Goal: Contribute content: Contribute content

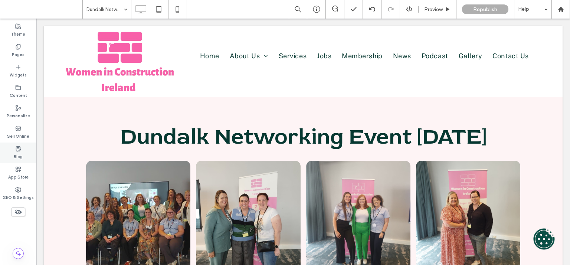
click at [22, 154] on label "Blog" at bounding box center [18, 156] width 9 height 8
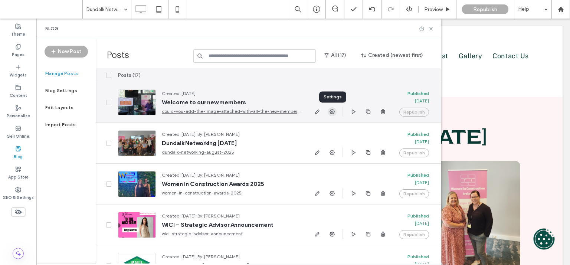
click at [331, 112] on icon "button" at bounding box center [332, 112] width 6 height 6
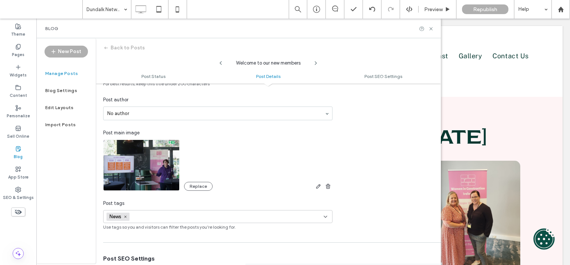
scroll to position [213, 0]
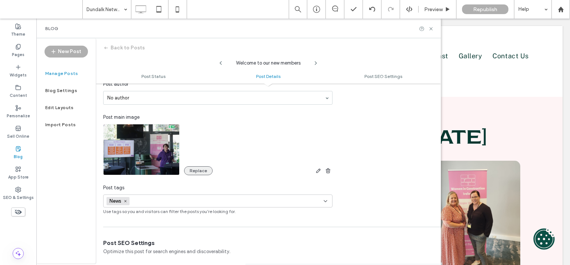
click at [203, 172] on button "Replace" at bounding box center [198, 170] width 29 height 9
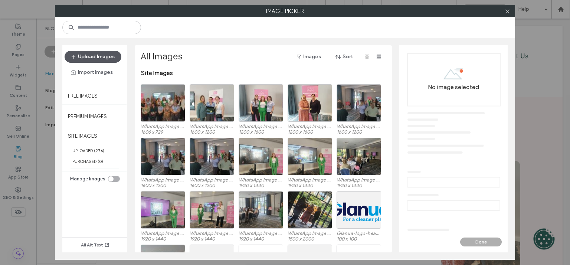
click at [91, 59] on button "Upload Images" at bounding box center [93, 57] width 57 height 12
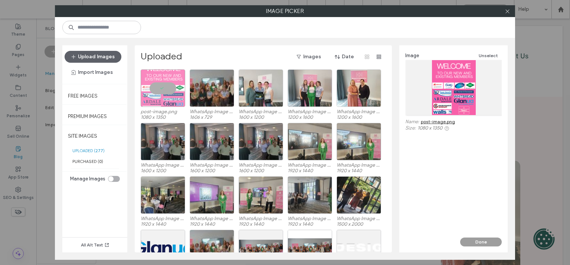
click at [479, 240] on button "Done" at bounding box center [481, 241] width 42 height 9
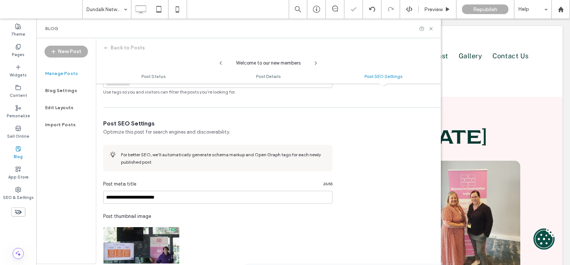
scroll to position [378, 0]
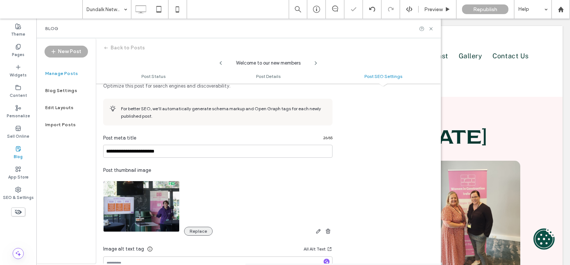
click at [200, 230] on button "Replace" at bounding box center [198, 231] width 29 height 9
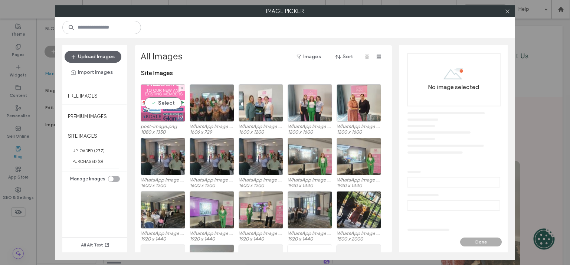
click at [171, 98] on div "Select" at bounding box center [163, 102] width 45 height 37
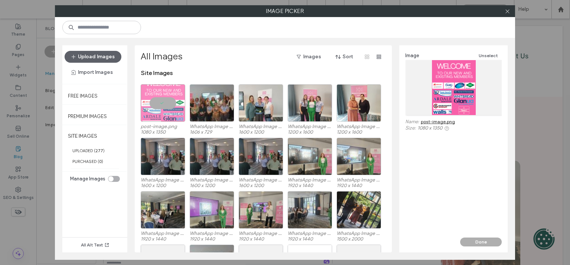
click at [484, 237] on div "Image Unselect Name: post-image.png Size: 1080 x 1350" at bounding box center [453, 141] width 108 height 192
click at [483, 239] on button "Done" at bounding box center [481, 241] width 42 height 9
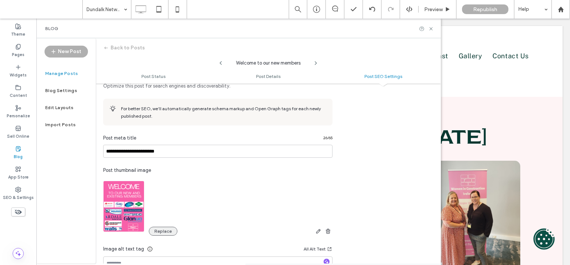
click at [159, 227] on button "Replace" at bounding box center [163, 231] width 29 height 9
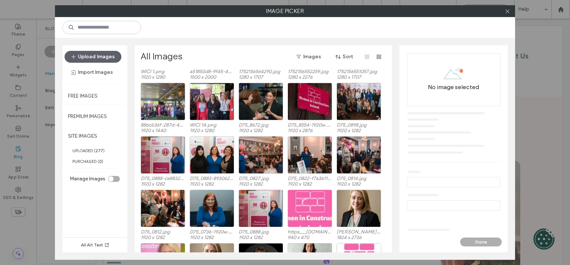
scroll to position [1503, 0]
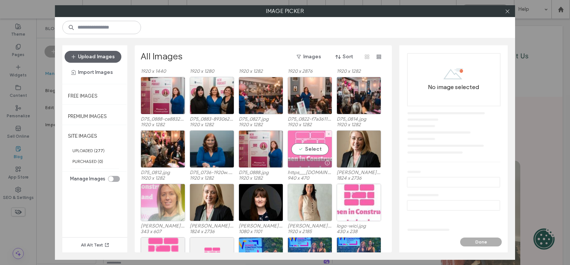
click at [315, 146] on div "Select" at bounding box center [310, 148] width 45 height 37
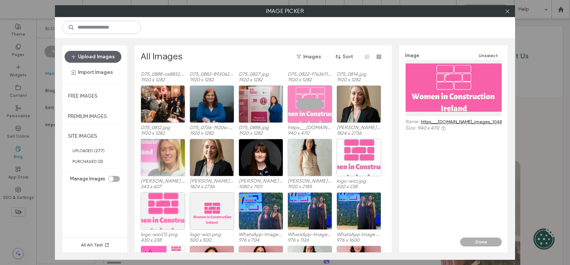
scroll to position [1594, 0]
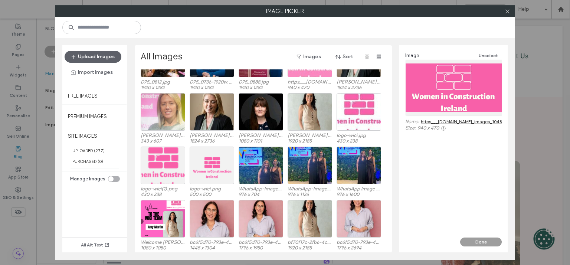
click at [478, 242] on button "Done" at bounding box center [481, 241] width 42 height 9
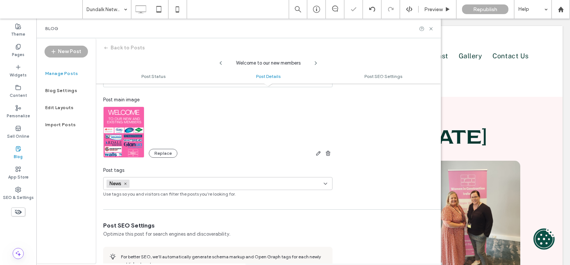
scroll to position [178, 0]
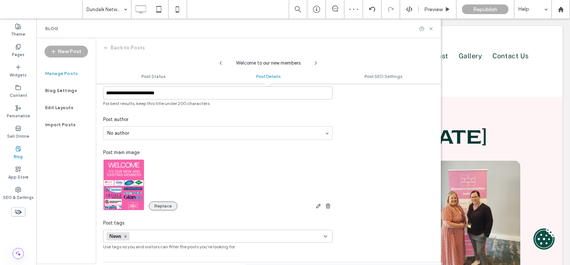
click at [164, 205] on button "Replace" at bounding box center [163, 205] width 29 height 9
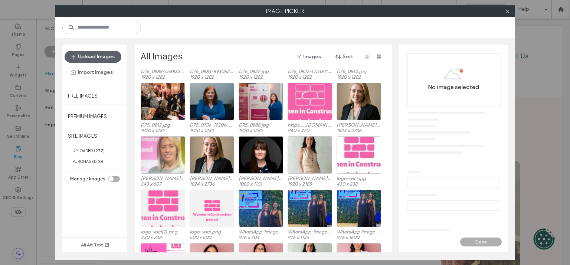
scroll to position [1523, 0]
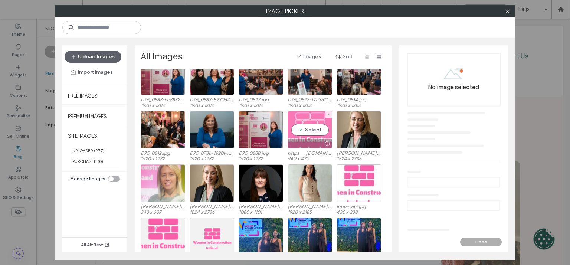
click at [316, 128] on div "Select" at bounding box center [310, 129] width 45 height 37
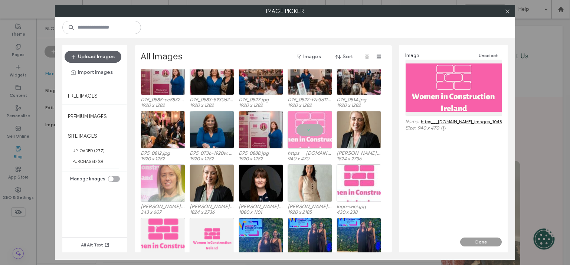
click at [480, 244] on button "Done" at bounding box center [481, 241] width 42 height 9
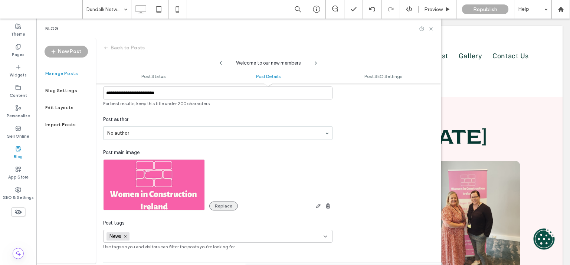
click at [228, 204] on button "Replace" at bounding box center [223, 205] width 29 height 9
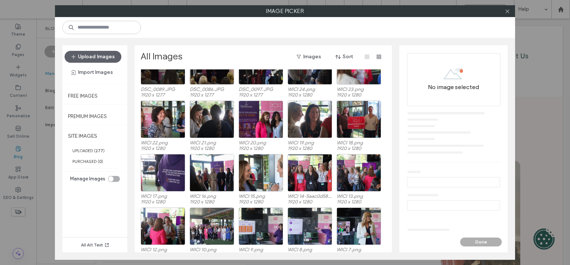
scroll to position [991, 0]
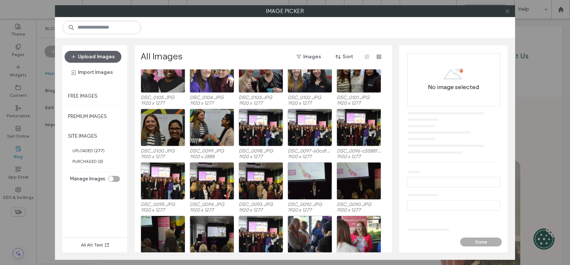
click at [508, 10] on icon at bounding box center [508, 12] width 6 height 6
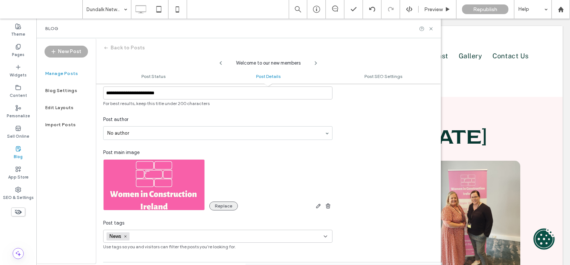
click at [229, 204] on button "Replace" at bounding box center [223, 205] width 29 height 9
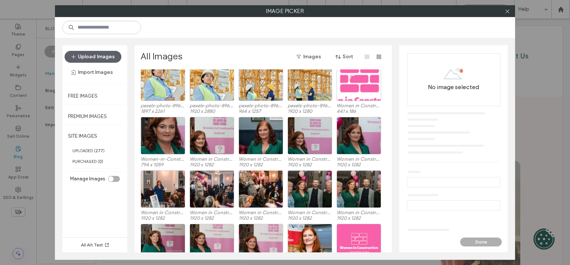
scroll to position [2779, 0]
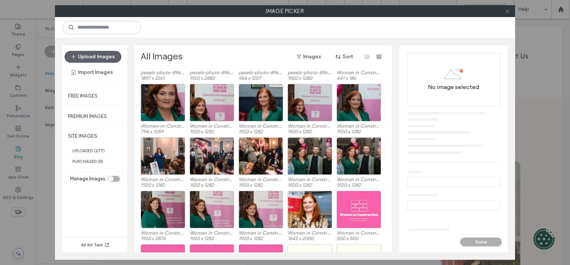
click at [505, 12] on icon at bounding box center [508, 12] width 6 height 6
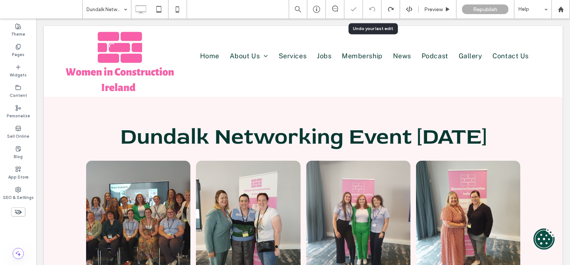
click at [374, 10] on icon at bounding box center [372, 9] width 6 height 6
click at [19, 145] on span at bounding box center [18, 148] width 6 height 6
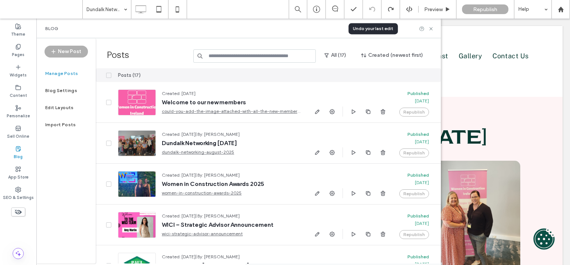
click at [374, 9] on use at bounding box center [372, 9] width 6 height 5
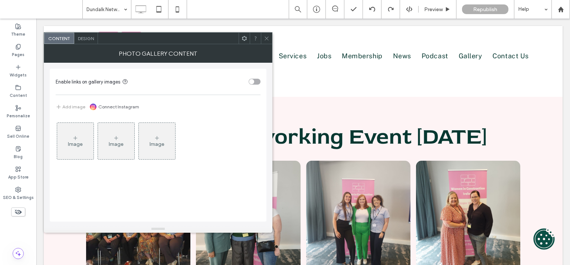
click at [76, 144] on div "Image" at bounding box center [75, 144] width 15 height 6
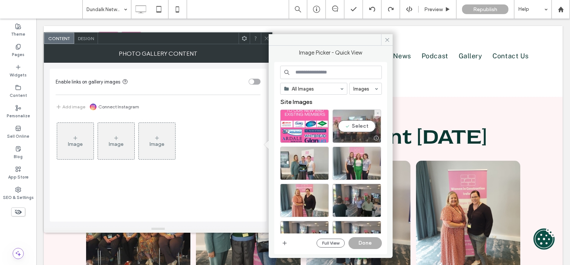
click at [353, 127] on div "Select" at bounding box center [356, 125] width 49 height 33
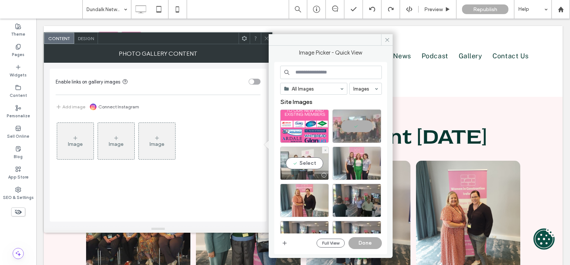
drag, startPoint x: 308, startPoint y: 164, endPoint x: 315, endPoint y: 164, distance: 6.7
click at [308, 164] on div "Select" at bounding box center [304, 163] width 49 height 33
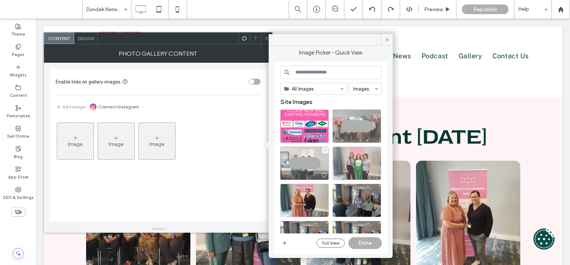
click at [360, 163] on div at bounding box center [356, 163] width 49 height 33
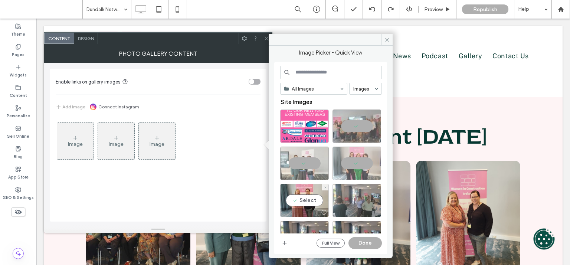
drag, startPoint x: 312, startPoint y: 195, endPoint x: 375, endPoint y: 203, distance: 63.5
click at [312, 196] on div "Select" at bounding box center [304, 200] width 49 height 33
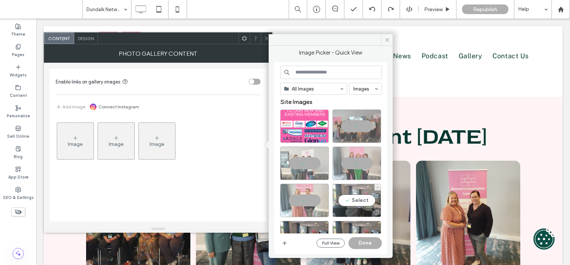
click at [365, 199] on div "Select" at bounding box center [356, 200] width 49 height 33
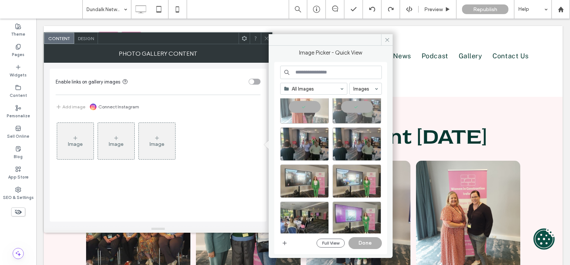
scroll to position [131, 0]
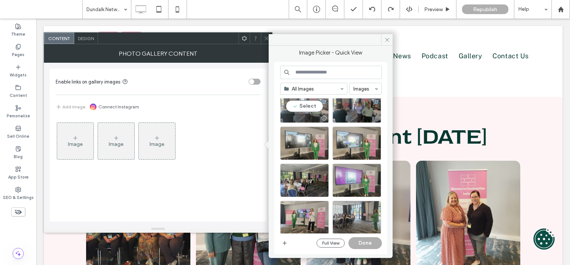
click at [316, 105] on div "Select" at bounding box center [304, 105] width 49 height 33
click at [349, 108] on div "Select" at bounding box center [356, 105] width 49 height 33
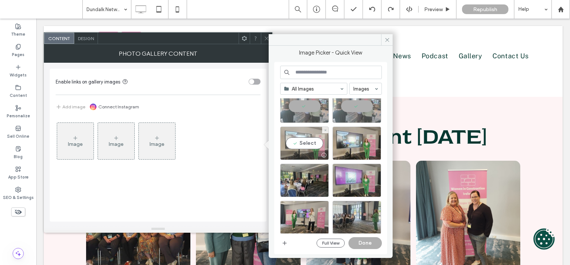
click at [315, 141] on div "Select" at bounding box center [304, 143] width 49 height 33
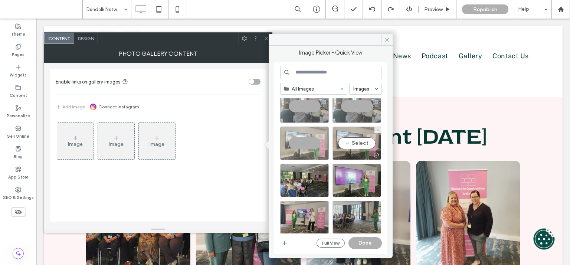
click at [348, 141] on div "Select" at bounding box center [356, 143] width 49 height 33
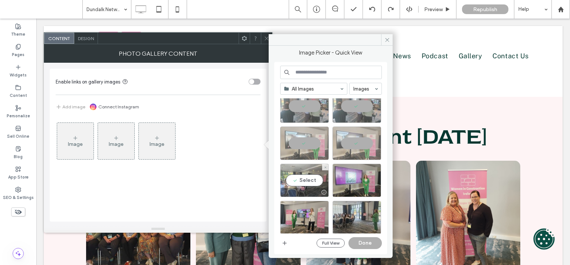
click at [315, 181] on div "Select" at bounding box center [304, 180] width 49 height 33
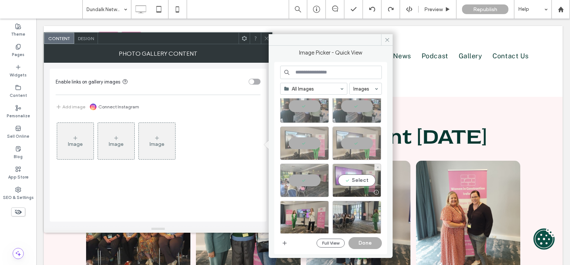
click at [346, 181] on div "Select" at bounding box center [356, 180] width 49 height 33
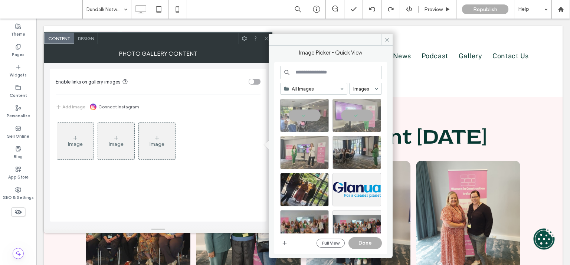
scroll to position [197, 0]
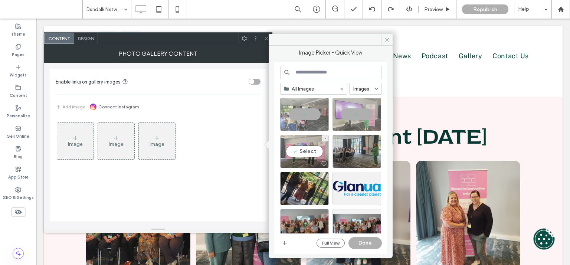
click at [316, 151] on div "Select" at bounding box center [304, 151] width 49 height 33
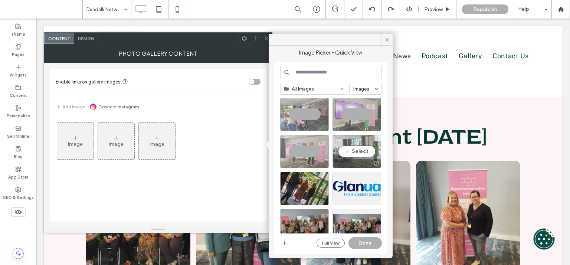
click at [355, 150] on div "Select" at bounding box center [356, 151] width 49 height 33
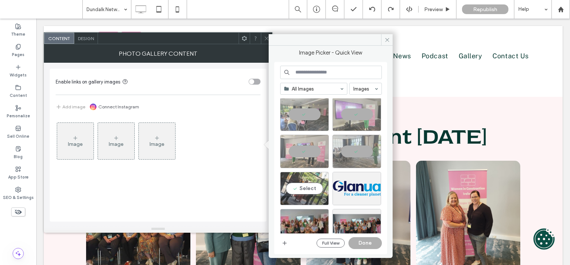
click at [298, 188] on div "Select" at bounding box center [304, 188] width 49 height 33
click at [378, 242] on button "Done" at bounding box center [364, 243] width 33 height 12
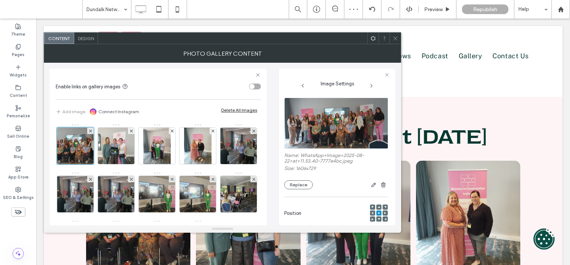
click at [396, 35] on span at bounding box center [396, 38] width 6 height 11
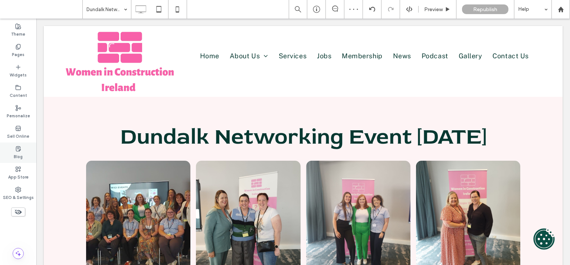
click at [24, 157] on div "Blog" at bounding box center [18, 152] width 36 height 20
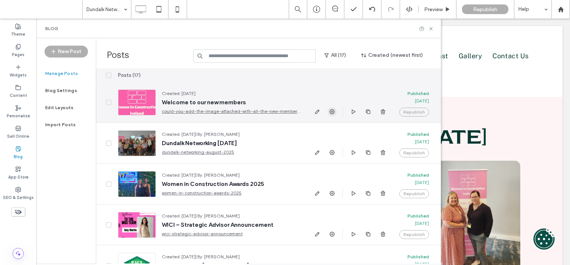
click at [332, 112] on use "button" at bounding box center [331, 111] width 5 height 5
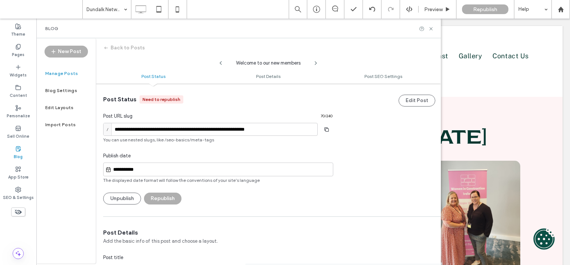
scroll to position [166, 0]
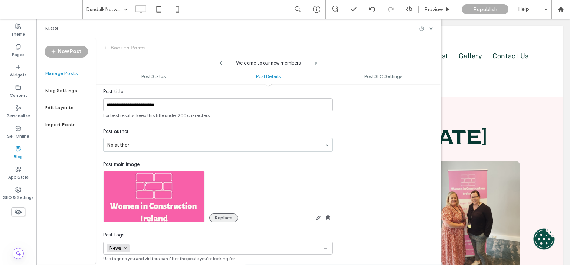
click at [217, 216] on button "Replace" at bounding box center [223, 217] width 29 height 9
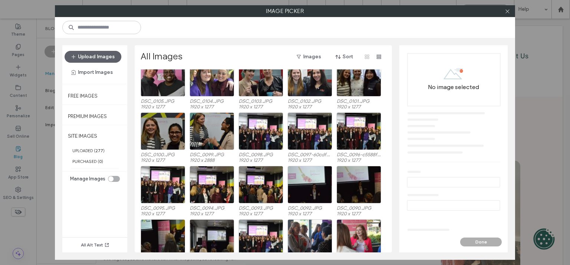
scroll to position [998, 0]
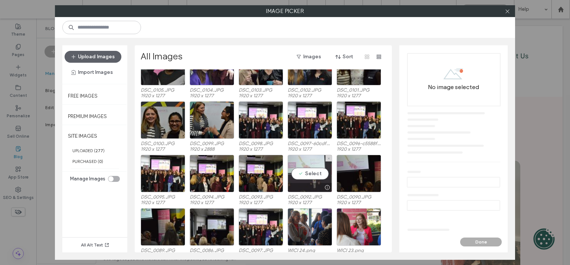
click at [317, 176] on div "Select" at bounding box center [310, 173] width 45 height 37
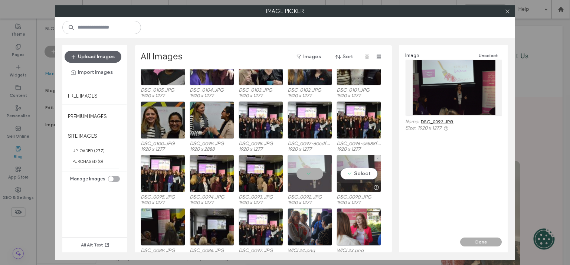
click at [357, 173] on div "Select" at bounding box center [359, 173] width 45 height 37
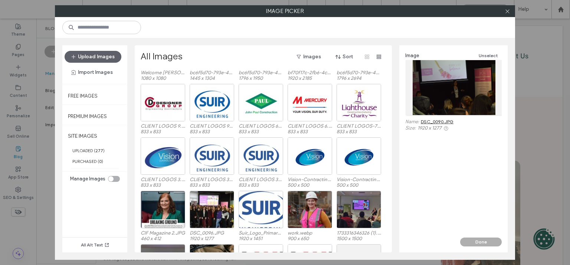
scroll to position [1862, 0]
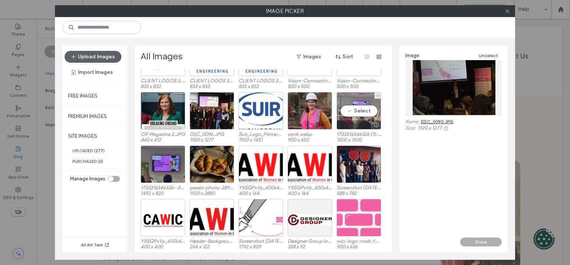
click at [364, 111] on div "Select" at bounding box center [359, 110] width 45 height 37
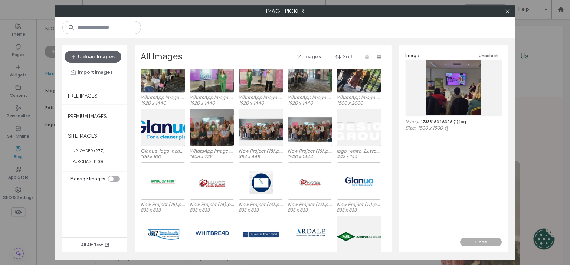
scroll to position [0, 0]
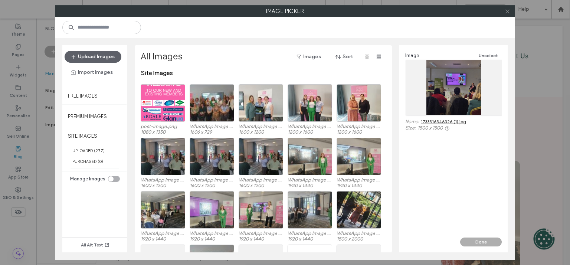
click at [507, 10] on icon at bounding box center [508, 12] width 6 height 6
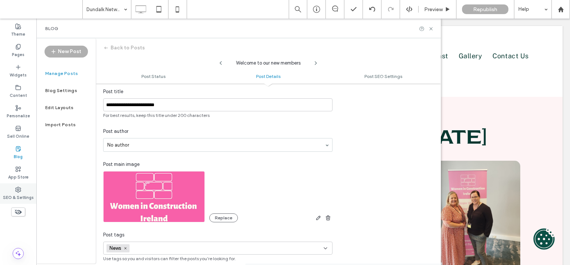
click at [27, 199] on label "SEO & Settings" at bounding box center [18, 197] width 31 height 8
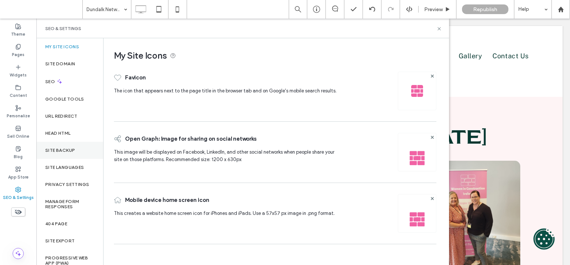
click at [72, 156] on div "Site Backup" at bounding box center [69, 150] width 67 height 17
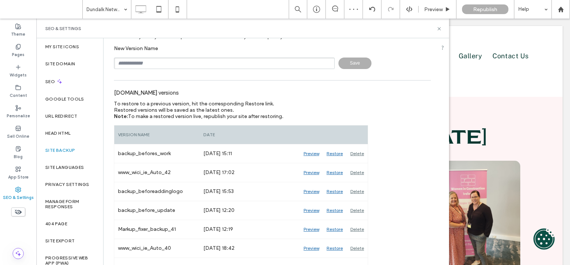
scroll to position [41, 0]
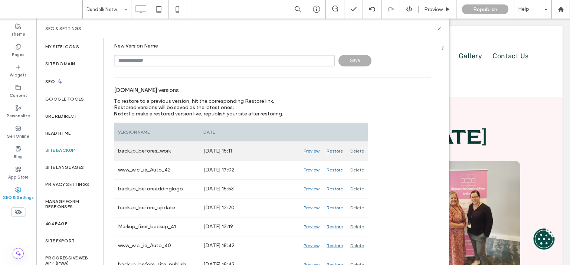
click at [311, 150] on div "Preview" at bounding box center [311, 151] width 23 height 19
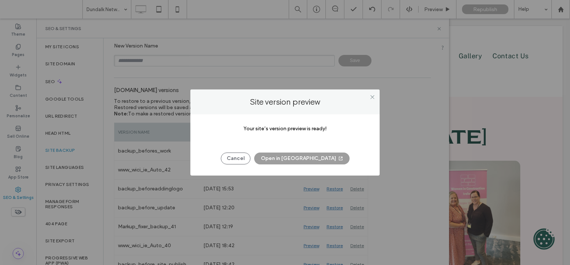
click at [310, 159] on button "Open in [GEOGRAPHIC_DATA]" at bounding box center [301, 158] width 95 height 12
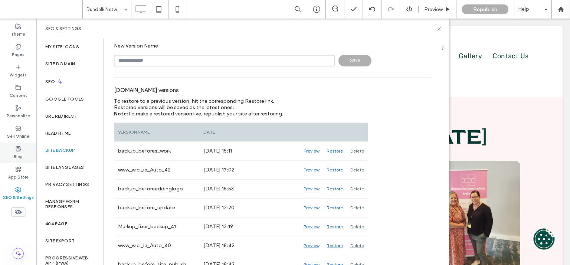
click at [26, 150] on div "Blog" at bounding box center [18, 152] width 36 height 20
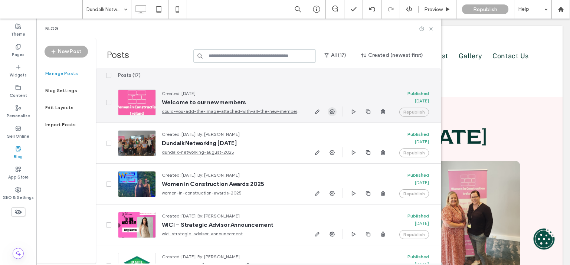
click at [333, 113] on use "button" at bounding box center [331, 111] width 5 height 5
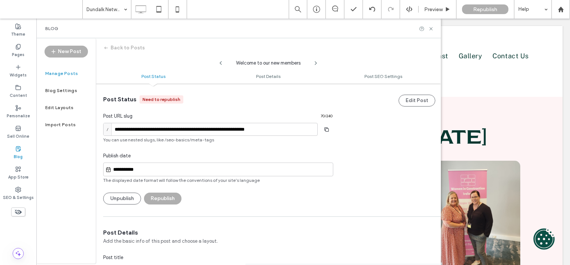
scroll to position [166, 0]
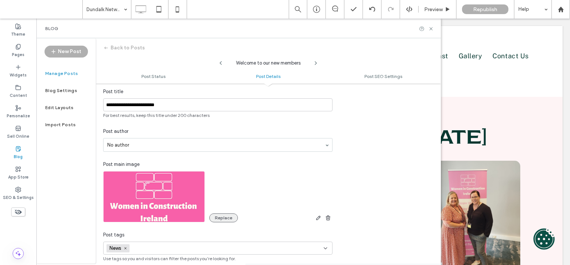
click at [219, 216] on button "Replace" at bounding box center [223, 217] width 29 height 9
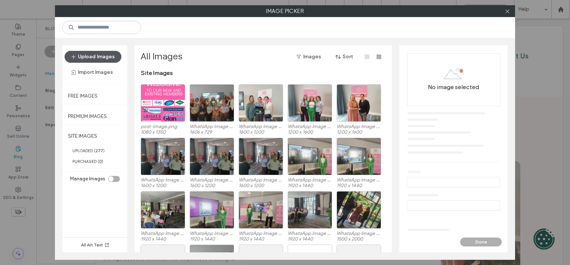
click at [107, 54] on button "Upload Images" at bounding box center [93, 57] width 57 height 12
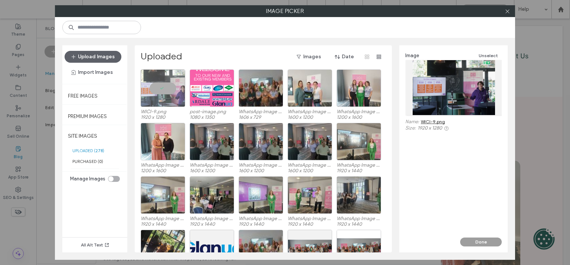
click at [487, 241] on button "Done" at bounding box center [481, 241] width 42 height 9
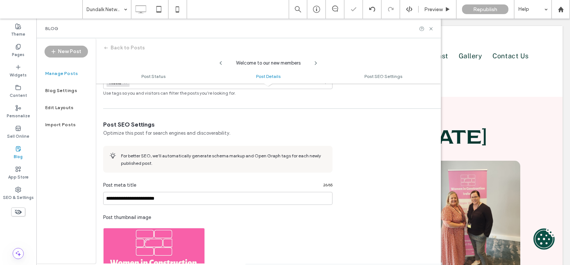
scroll to position [497, 0]
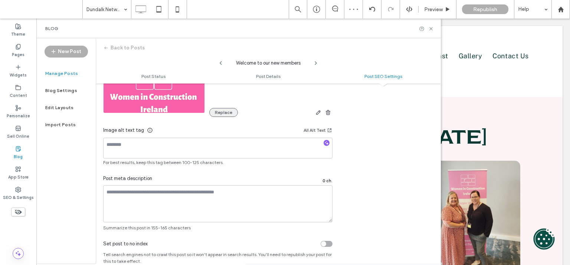
click at [228, 113] on button "Replace" at bounding box center [223, 112] width 29 height 9
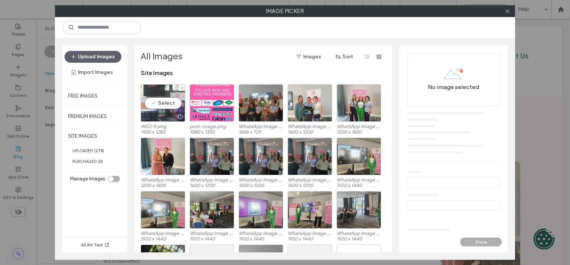
click at [171, 102] on div "Select" at bounding box center [163, 102] width 45 height 37
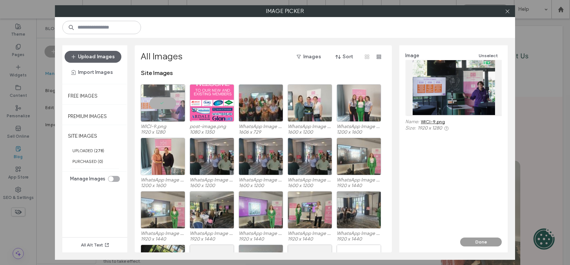
click at [470, 244] on button "Done" at bounding box center [481, 241] width 42 height 9
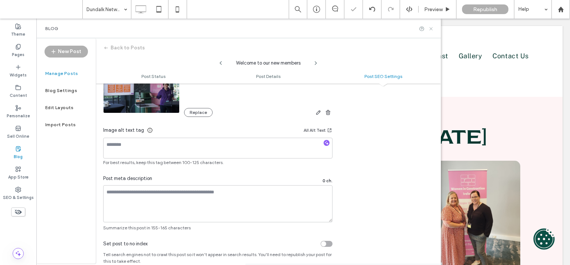
click at [431, 29] on icon at bounding box center [431, 29] width 6 height 6
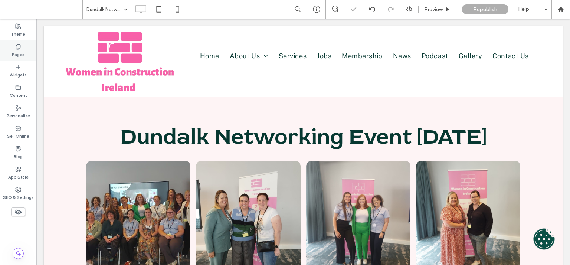
click at [22, 55] on label "Pages" at bounding box center [18, 54] width 13 height 8
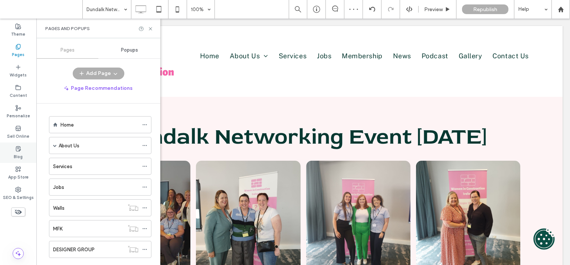
click at [14, 156] on div "Blog" at bounding box center [18, 152] width 36 height 20
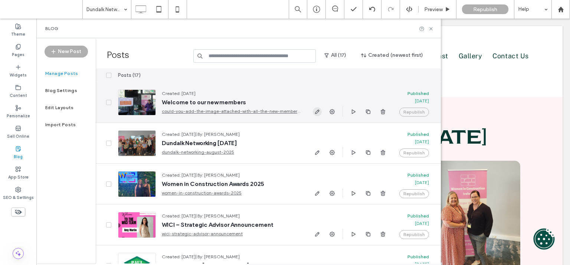
click at [318, 109] on icon "button" at bounding box center [317, 112] width 6 height 6
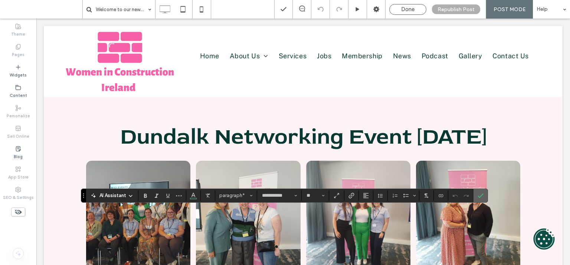
click at [479, 194] on icon "Confirm" at bounding box center [481, 196] width 6 height 6
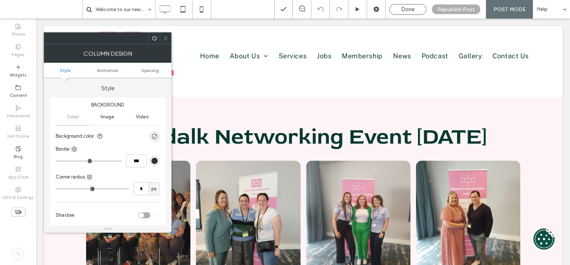
click at [165, 42] on span at bounding box center [166, 38] width 6 height 11
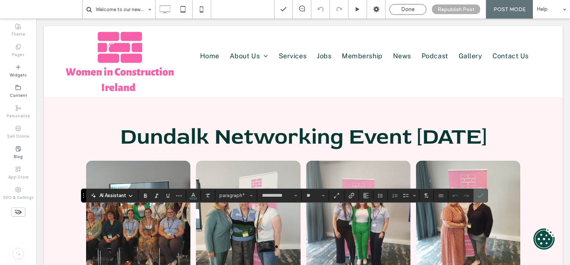
click at [478, 198] on icon "Confirm" at bounding box center [481, 196] width 6 height 6
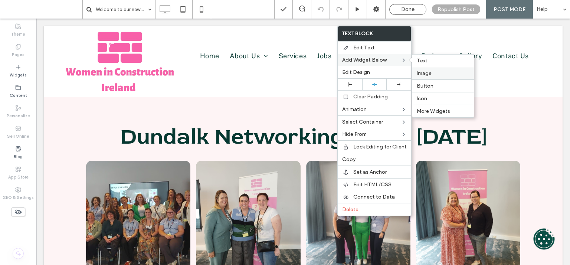
click at [433, 73] on label "Image" at bounding box center [443, 73] width 53 height 6
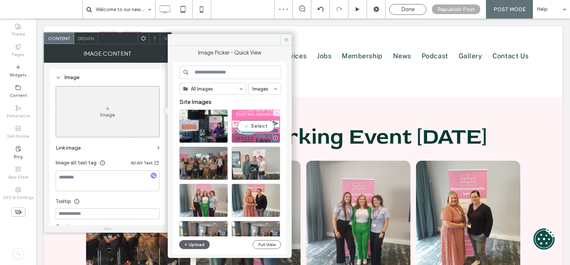
click at [267, 128] on div "Select" at bounding box center [256, 125] width 49 height 33
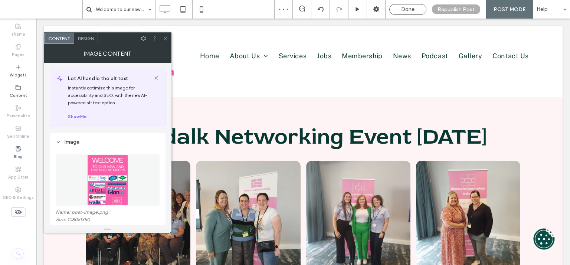
click at [163, 37] on icon at bounding box center [166, 39] width 6 height 6
click at [160, 37] on div at bounding box center [165, 38] width 11 height 11
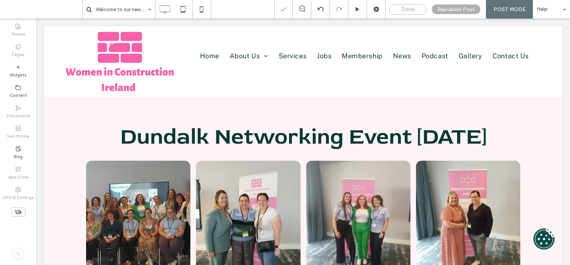
click at [406, 12] on span "Done" at bounding box center [407, 9] width 13 height 7
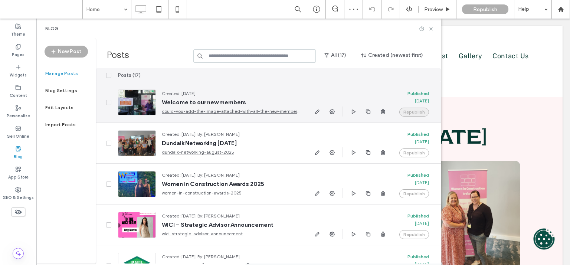
click at [418, 112] on button "Republish" at bounding box center [414, 112] width 30 height 9
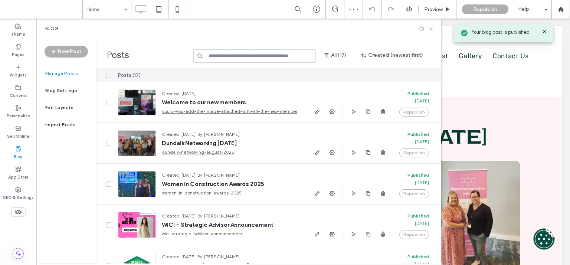
click at [430, 29] on use at bounding box center [430, 28] width 3 height 3
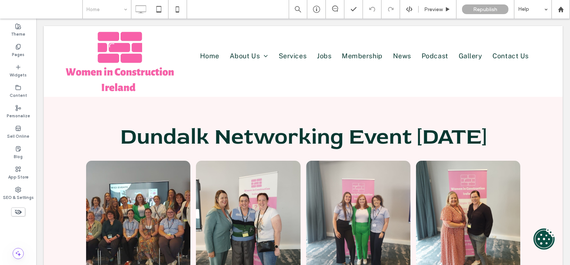
click at [119, 7] on input at bounding box center [104, 9] width 37 height 19
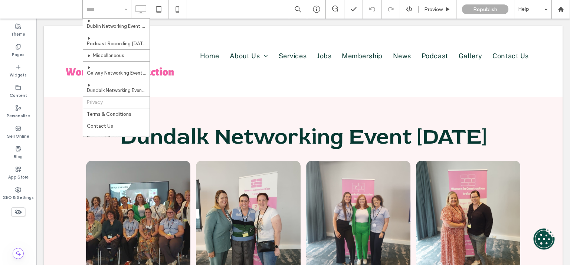
scroll to position [397, 0]
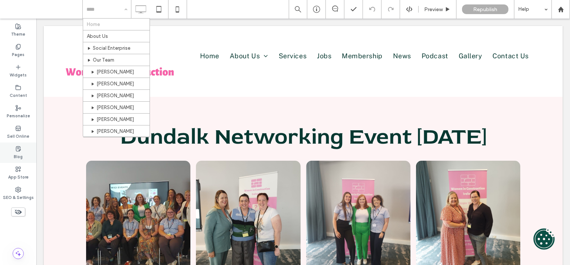
click at [25, 155] on div "Blog" at bounding box center [18, 152] width 36 height 20
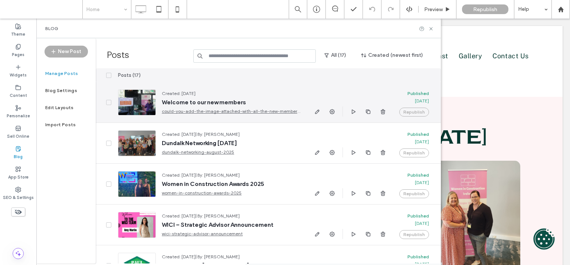
click at [197, 103] on span "Welcome to our new members" at bounding box center [231, 102] width 139 height 7
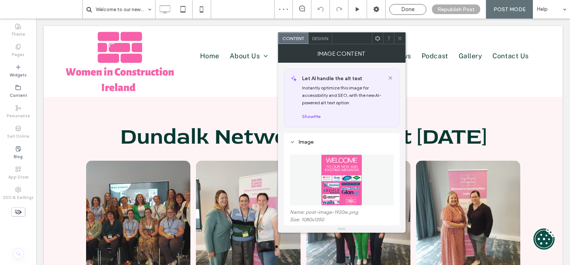
click at [375, 39] on icon at bounding box center [378, 39] width 6 height 6
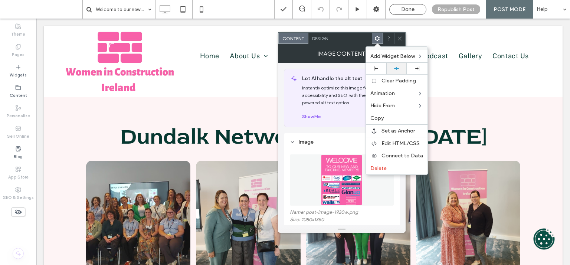
click at [391, 68] on div at bounding box center [396, 68] width 13 height 5
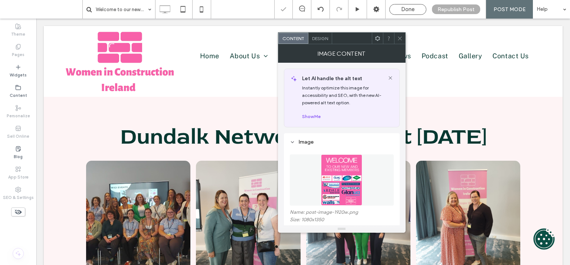
click at [401, 41] on span at bounding box center [400, 38] width 6 height 11
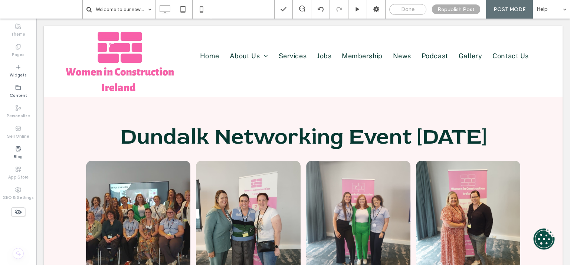
click at [401, 8] on div "Done" at bounding box center [408, 9] width 36 height 7
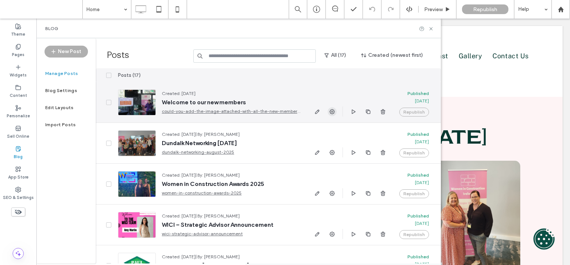
click at [330, 111] on use "button" at bounding box center [331, 111] width 5 height 5
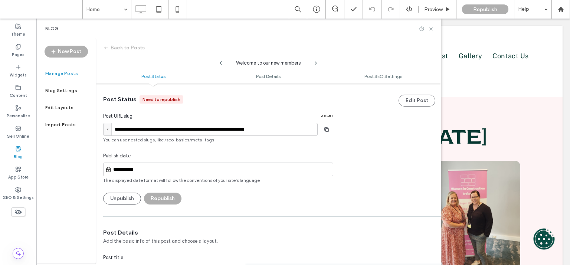
scroll to position [166, 0]
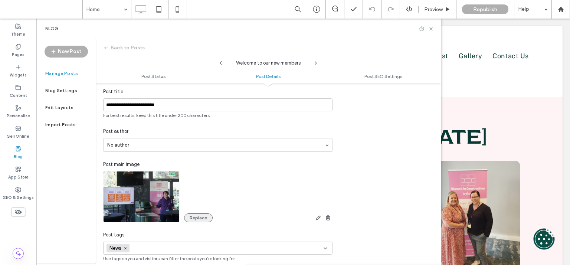
click at [197, 217] on button "Replace" at bounding box center [198, 217] width 29 height 9
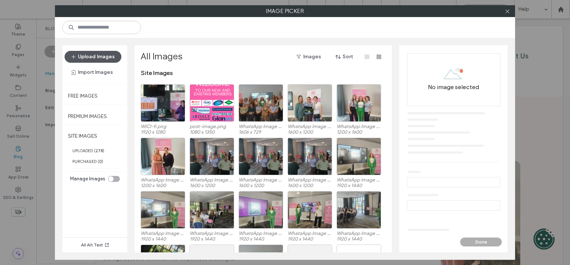
click at [95, 52] on button "Upload Images" at bounding box center [93, 57] width 57 height 12
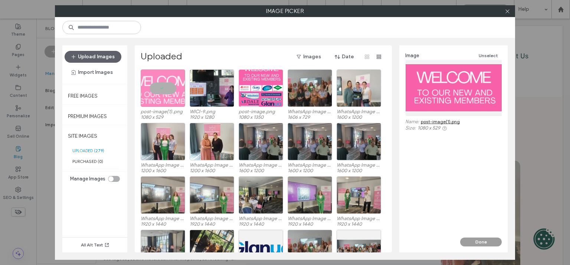
click at [478, 239] on button "Done" at bounding box center [481, 241] width 42 height 9
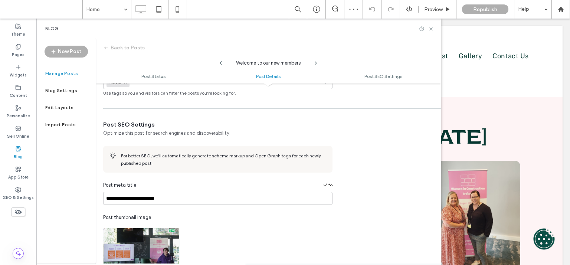
scroll to position [490, 0]
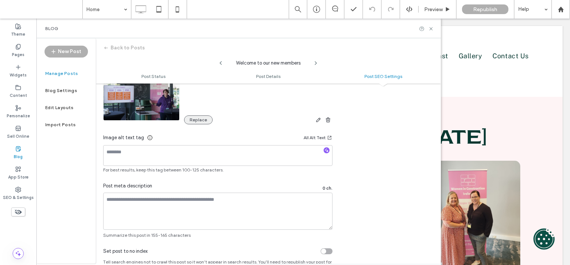
click at [203, 115] on button "Replace" at bounding box center [198, 119] width 29 height 9
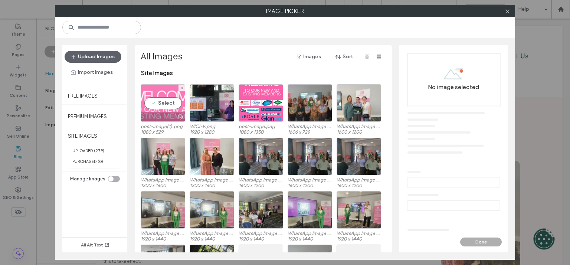
click at [171, 100] on div "Select" at bounding box center [163, 102] width 45 height 37
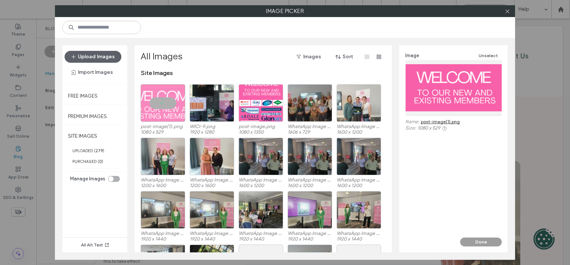
click at [476, 242] on button "Done" at bounding box center [481, 241] width 42 height 9
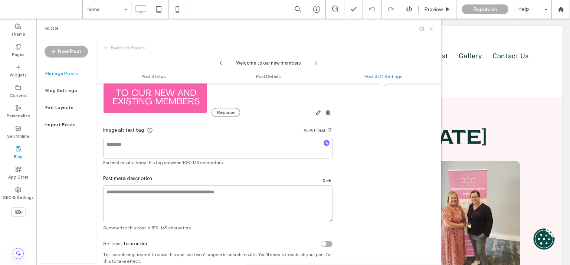
click at [431, 28] on icon at bounding box center [431, 29] width 6 height 6
